Goal: Find specific page/section: Find specific page/section

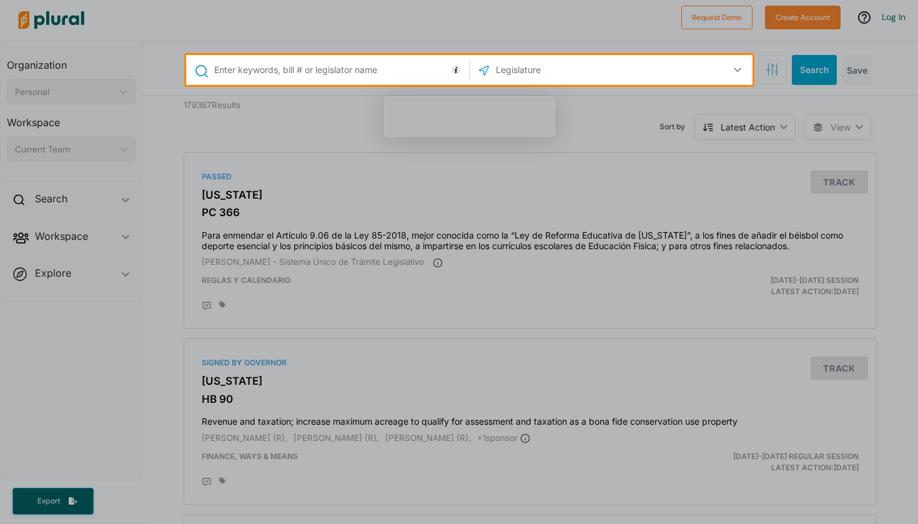
click at [406, 77] on input "text" at bounding box center [339, 70] width 253 height 24
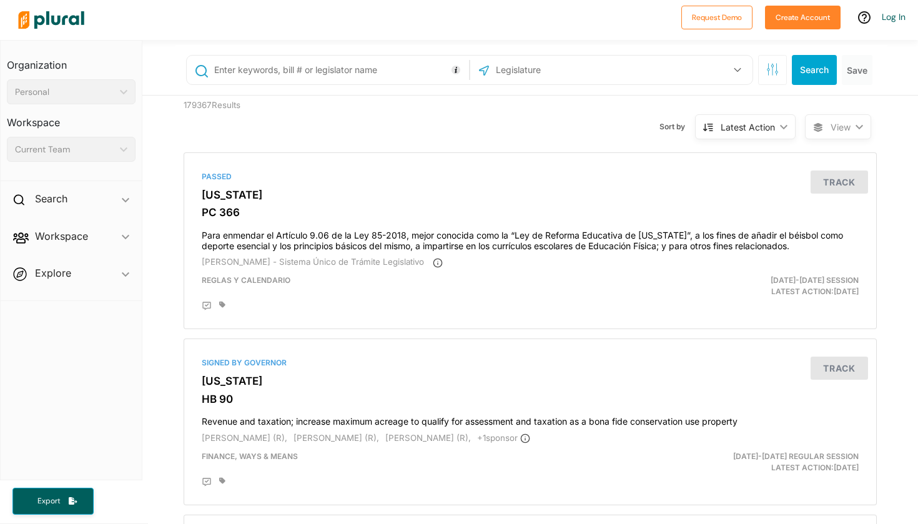
click at [561, 75] on input "text" at bounding box center [561, 70] width 134 height 24
type input "u"
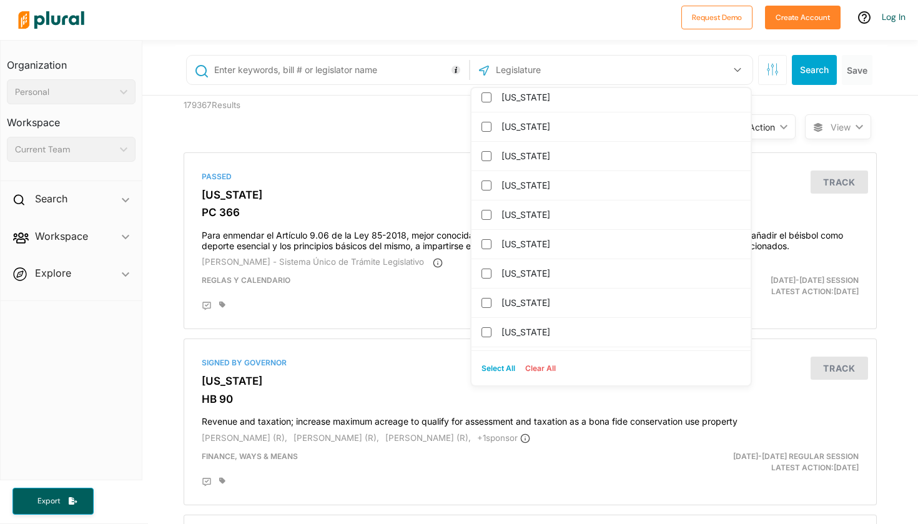
scroll to position [589, 0]
click at [530, 245] on label "[US_STATE]" at bounding box center [619, 246] width 237 height 19
click at [491, 245] on input "[US_STATE]" at bounding box center [486, 247] width 10 height 10
click at [503, 368] on button "Select All" at bounding box center [498, 368] width 44 height 19
checkbox input "true"
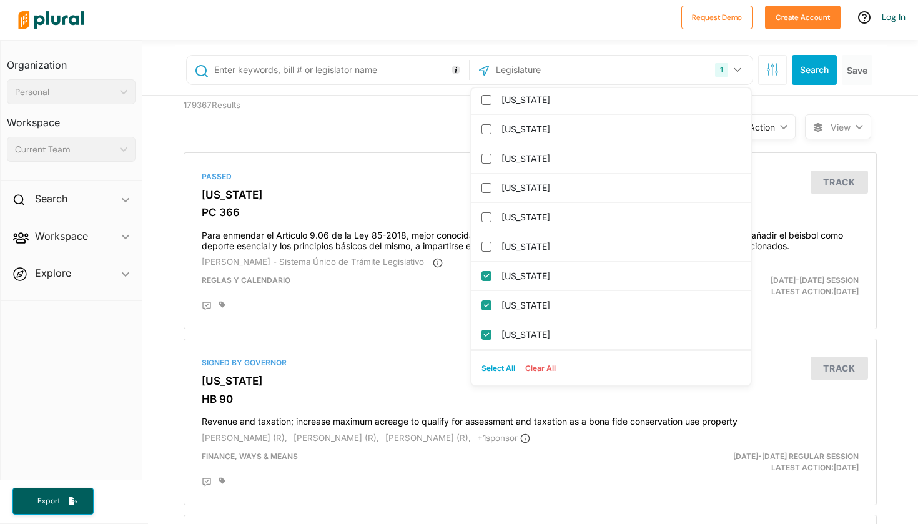
checkbox input "true"
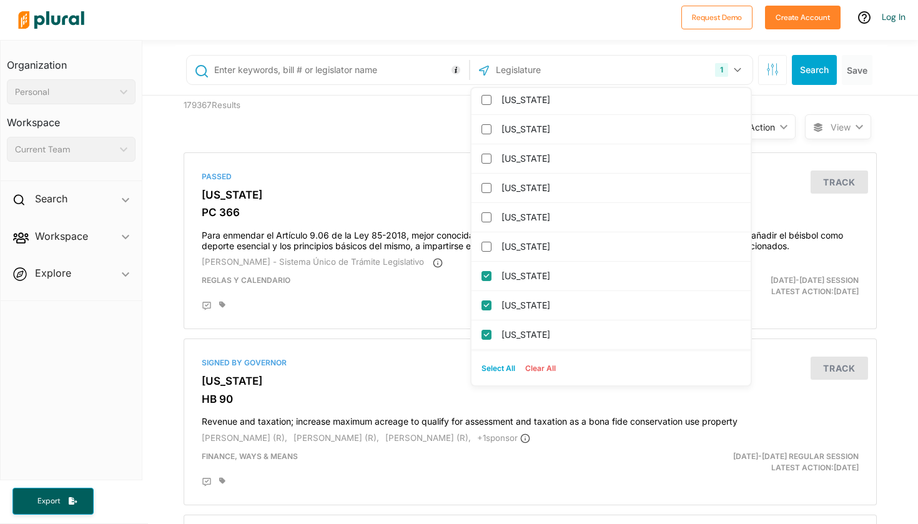
checkbox input "true"
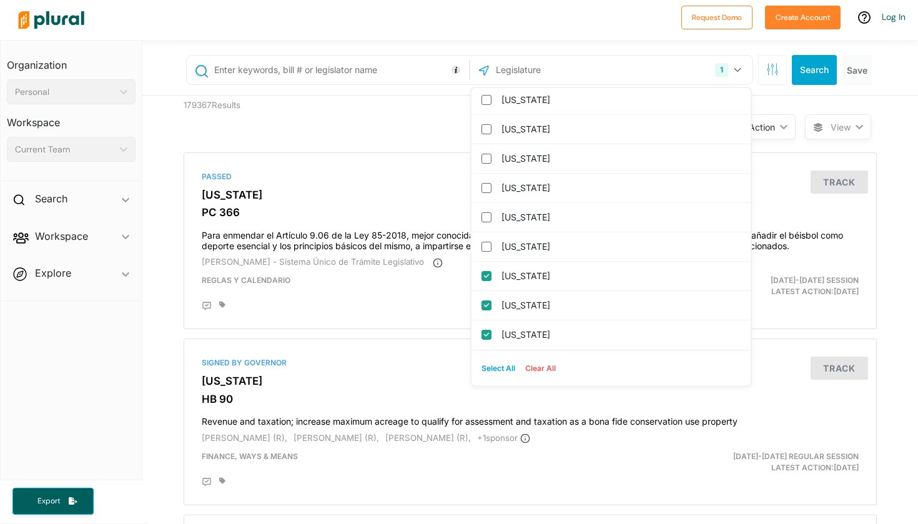
checkbox input "true"
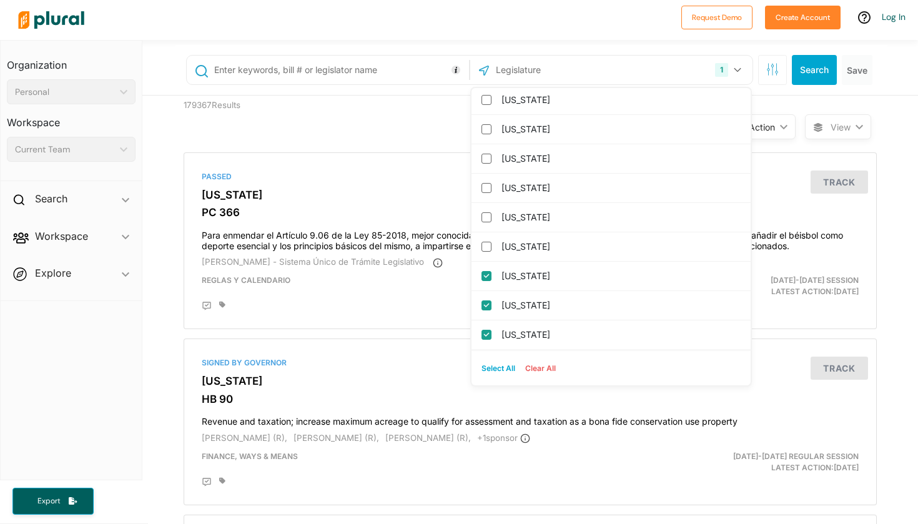
checkbox input "true"
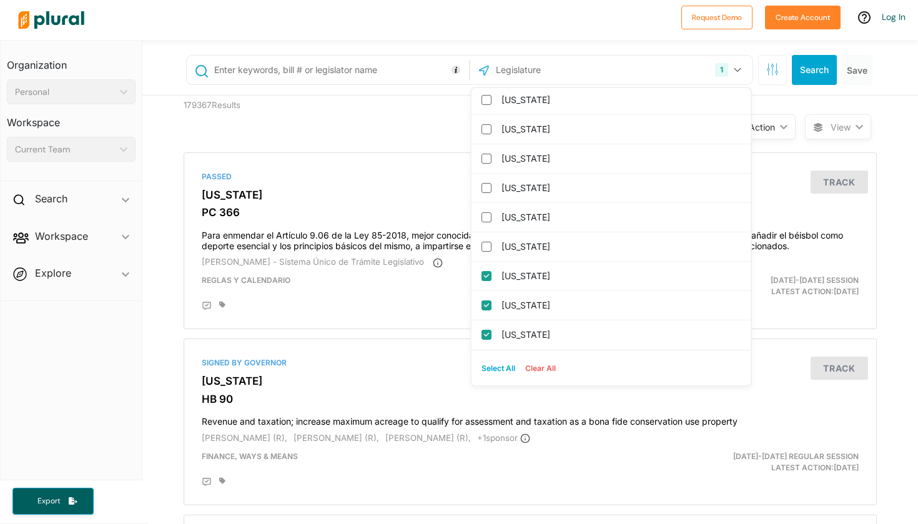
checkbox input "true"
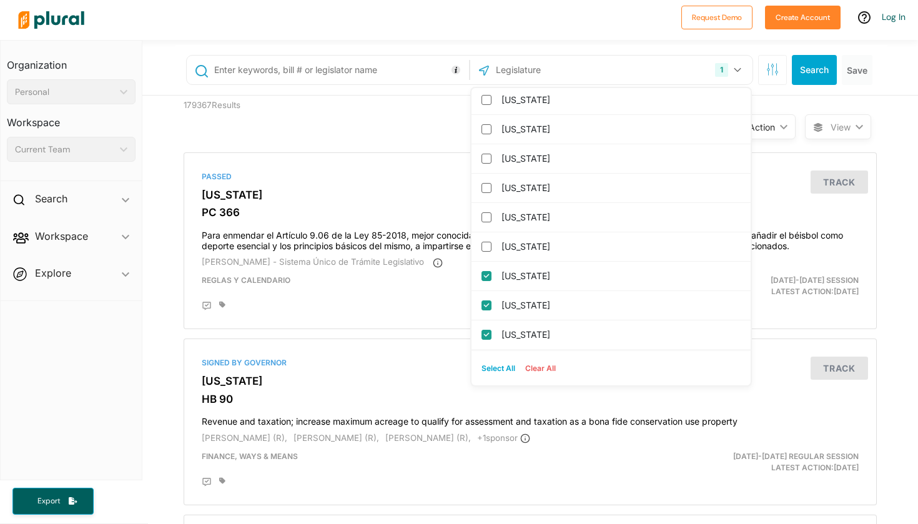
checkbox input "true"
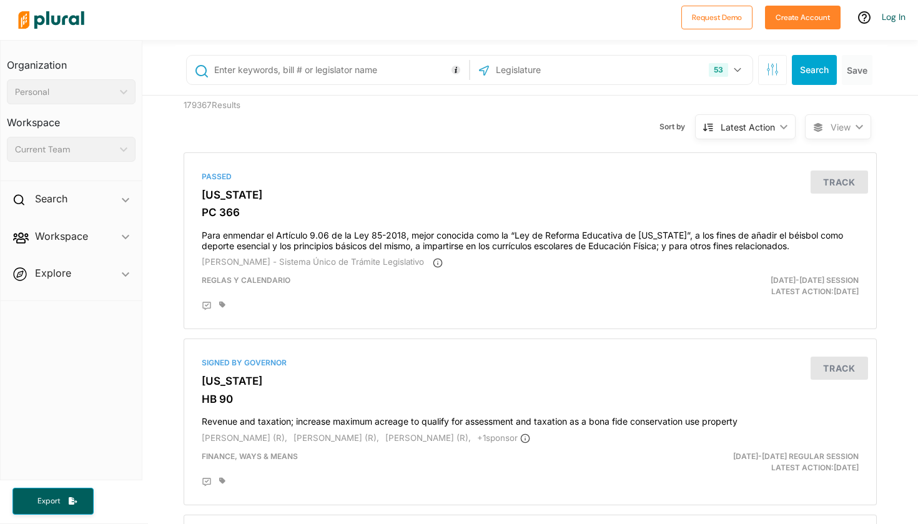
click at [375, 66] on input "text" at bounding box center [339, 70] width 253 height 24
click at [561, 80] on input "text" at bounding box center [561, 70] width 134 height 24
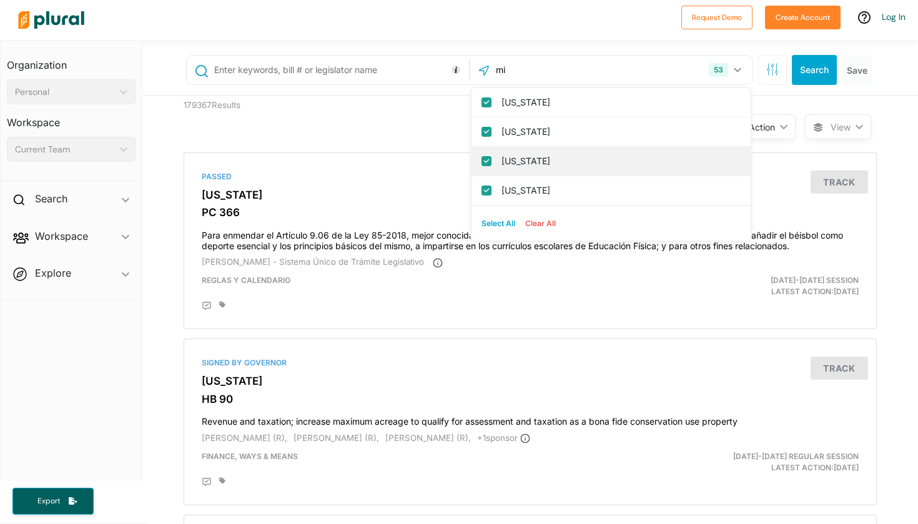
type input "mi"
click at [617, 160] on label "[US_STATE]" at bounding box center [619, 161] width 237 height 19
click at [491, 160] on input "[US_STATE]" at bounding box center [486, 161] width 10 height 10
